Goal: Information Seeking & Learning: Learn about a topic

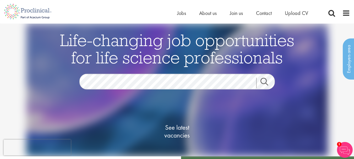
click at [267, 83] on link "Search" at bounding box center [267, 83] width 23 height 10
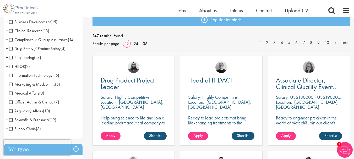
scroll to position [63, 0]
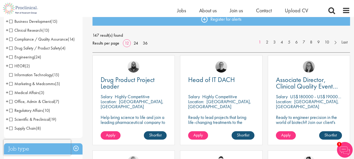
click at [26, 31] on span "Clinical Research" at bounding box center [25, 31] width 33 height 6
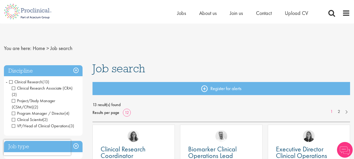
click at [256, 119] on div "13 result(s) found Results per page 12 1 2" at bounding box center [221, 111] width 258 height 21
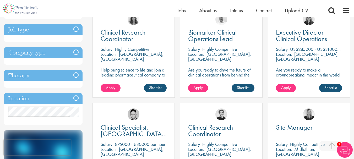
scroll to position [113, 0]
